Goal: Task Accomplishment & Management: Manage account settings

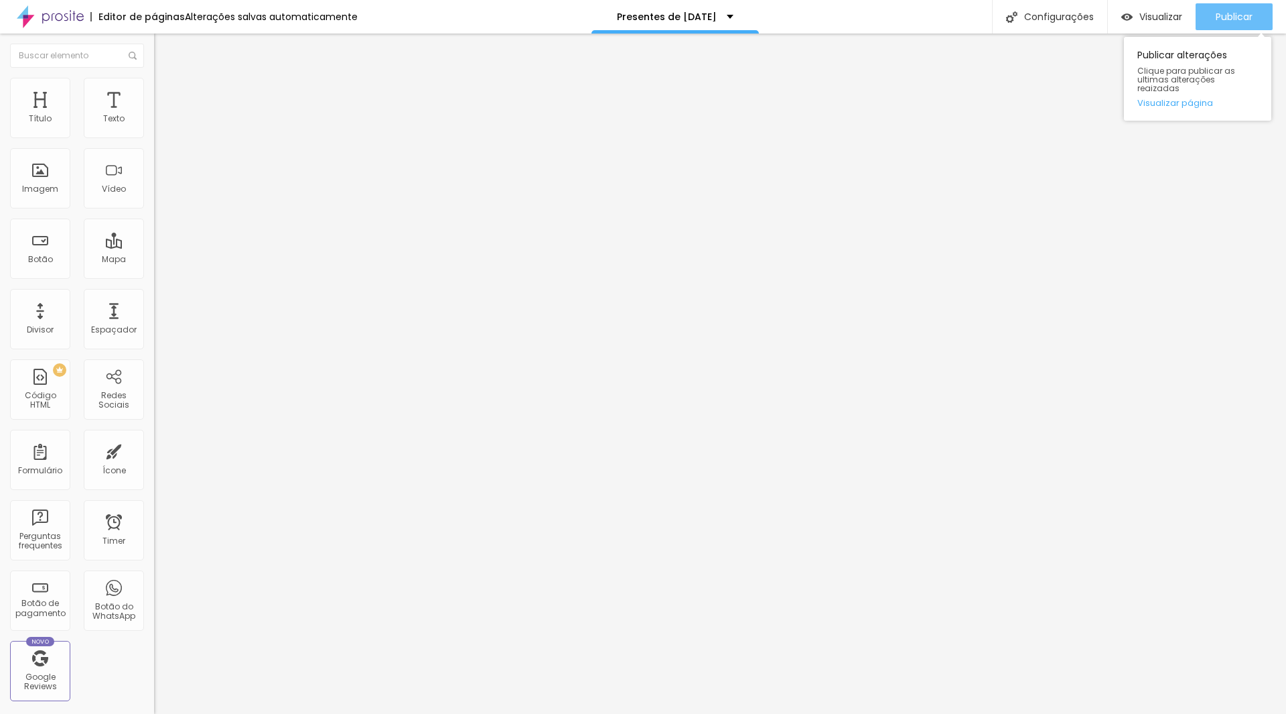
click at [1219, 22] on span "Publicar" at bounding box center [1234, 16] width 37 height 11
click at [1225, 24] on div "Publicar" at bounding box center [1234, 16] width 37 height 27
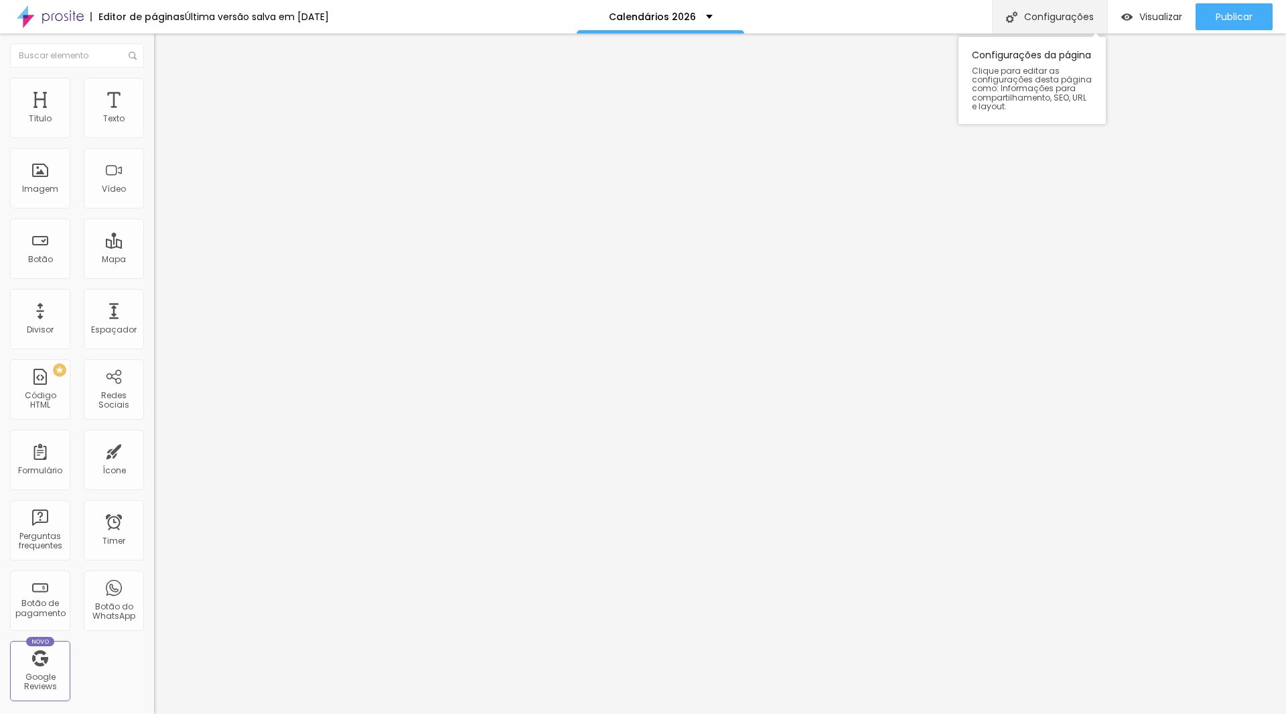
click at [1072, 18] on div "Configurações" at bounding box center [1049, 17] width 115 height 34
type input "/calendario2026"
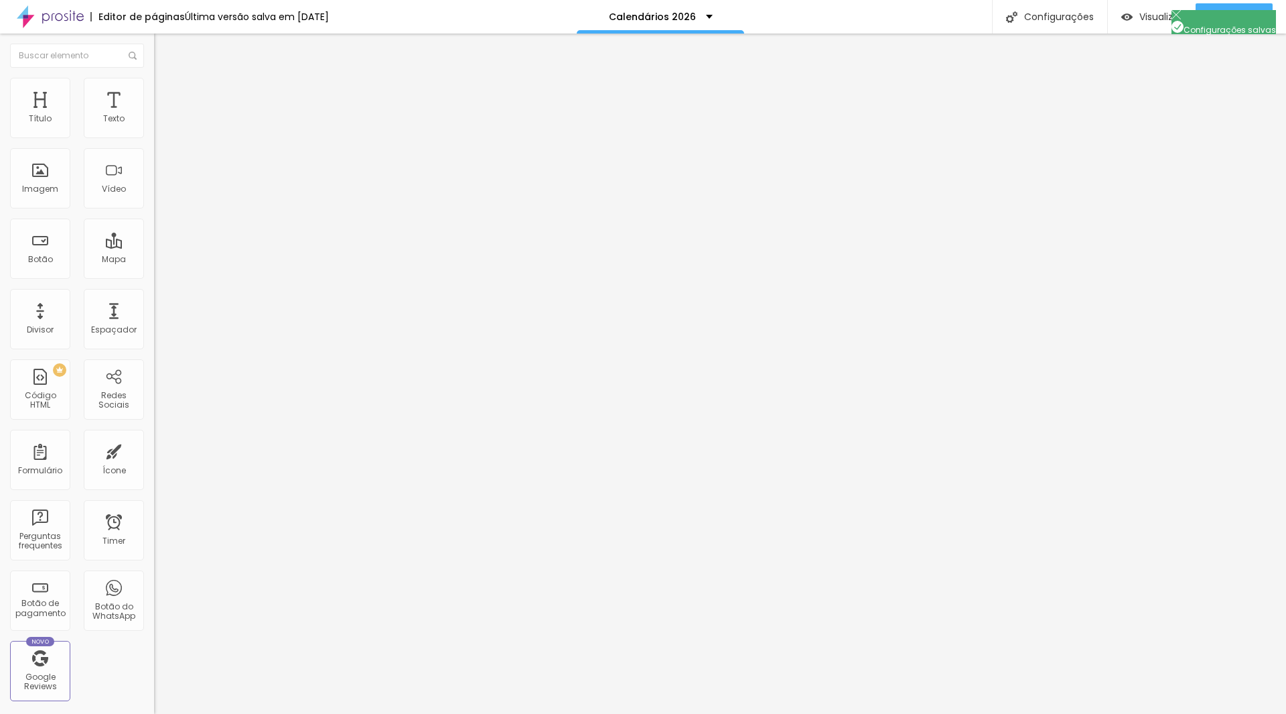
click at [888, 713] on div at bounding box center [643, 728] width 1286 height 12
click at [1242, 11] on span "Publicar" at bounding box center [1234, 16] width 37 height 11
